Goal: Transaction & Acquisition: Subscribe to service/newsletter

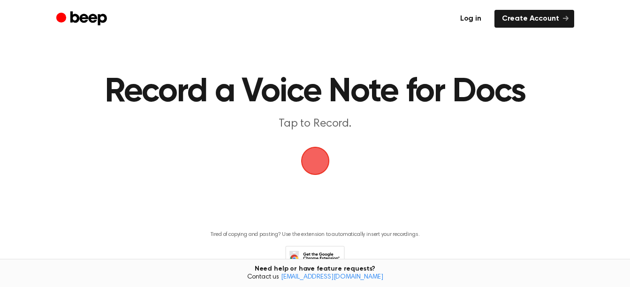
click at [470, 17] on link "Log in" at bounding box center [471, 19] width 36 height 18
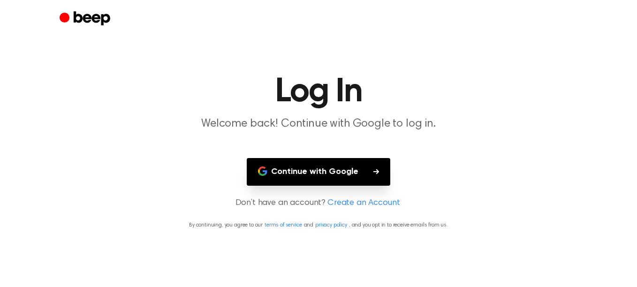
click at [337, 173] on button "Continue with Google" at bounding box center [319, 172] width 144 height 28
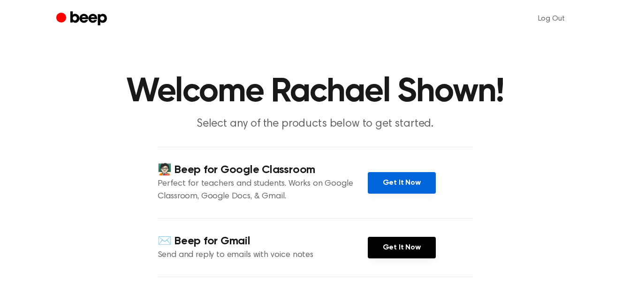
click at [389, 174] on link "Get It Now" at bounding box center [402, 183] width 68 height 22
click at [61, 16] on circle "Beep" at bounding box center [61, 17] width 10 height 10
